Goal: Browse casually

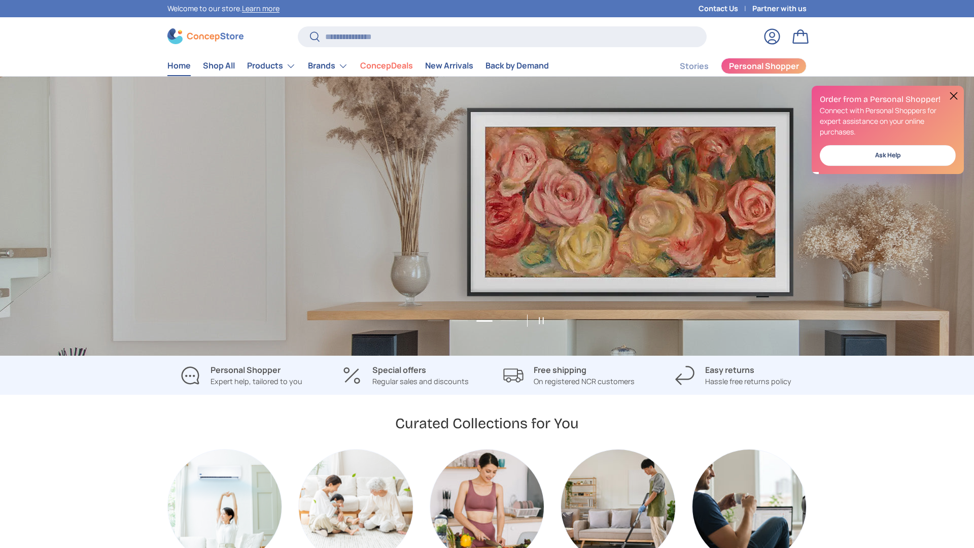
scroll to position [0, 1948]
